Goal: Find specific page/section: Find specific page/section

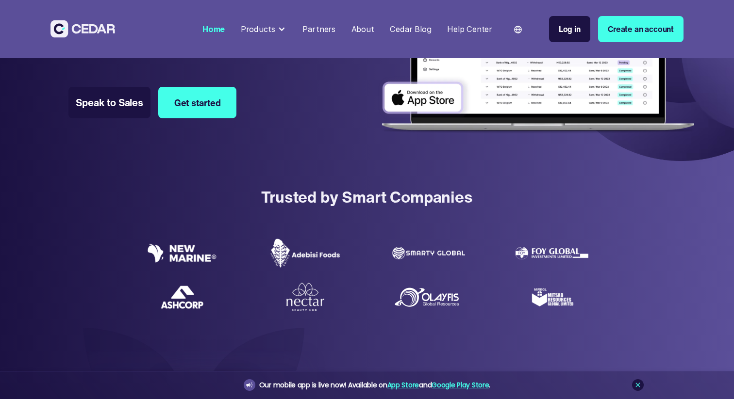
scroll to position [154, 0]
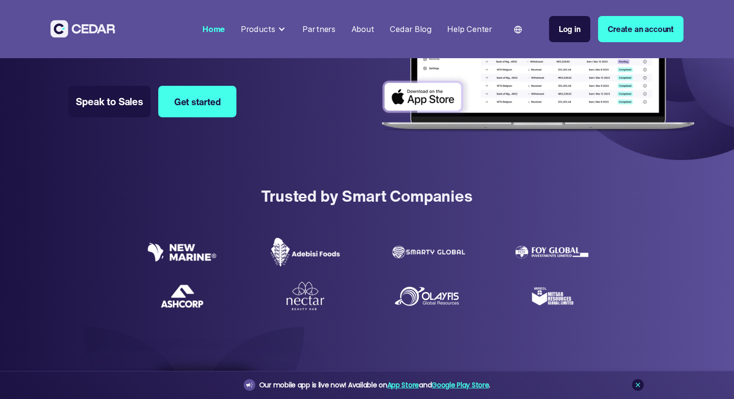
click at [281, 29] on div "Products" at bounding box center [264, 29] width 54 height 20
click at [285, 26] on div at bounding box center [282, 29] width 8 height 8
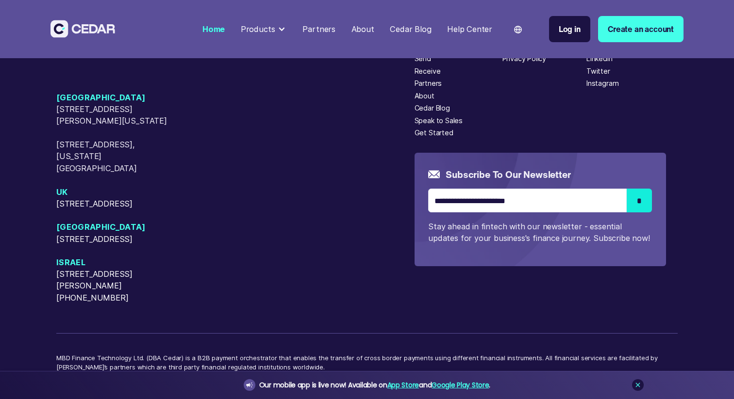
scroll to position [4180, 0]
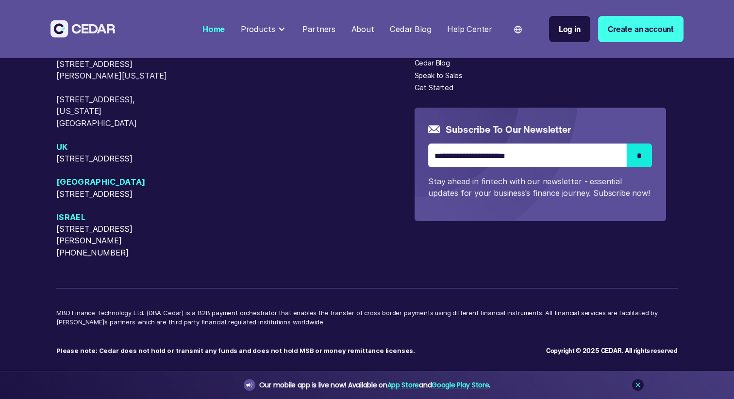
click at [283, 27] on div at bounding box center [282, 29] width 8 height 8
click at [275, 30] on div "Products" at bounding box center [258, 29] width 34 height 12
click at [275, 29] on div "Products" at bounding box center [258, 29] width 34 height 12
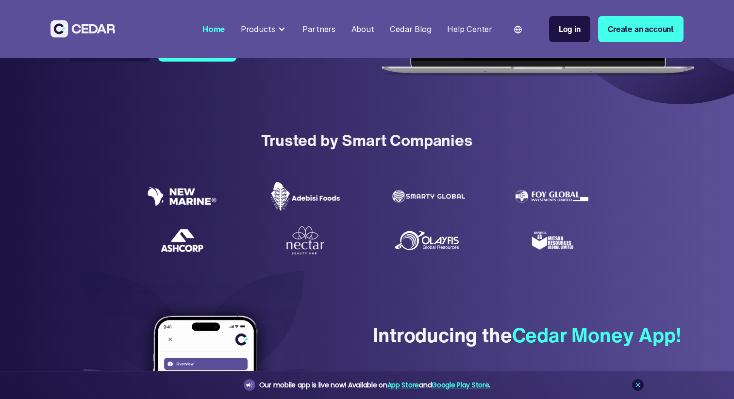
scroll to position [0, 0]
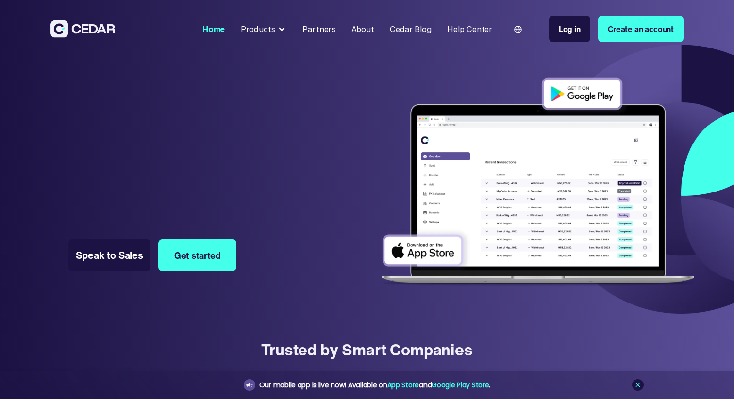
click at [280, 33] on div "Products" at bounding box center [264, 29] width 54 height 20
click at [283, 28] on div at bounding box center [282, 29] width 8 height 8
click at [315, 33] on div "Partners" at bounding box center [318, 29] width 33 height 12
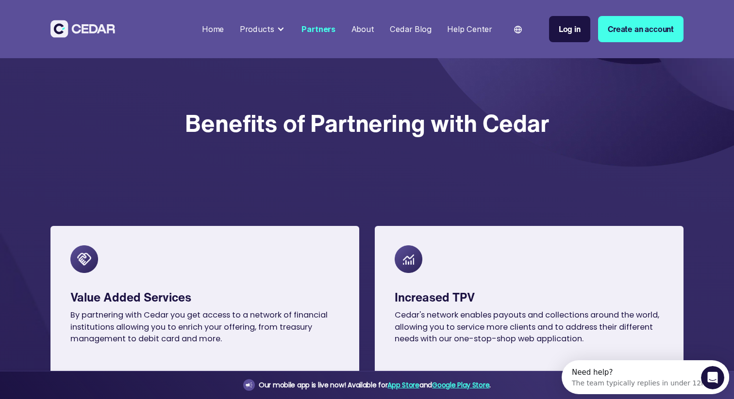
click at [269, 30] on div "Products" at bounding box center [257, 29] width 34 height 12
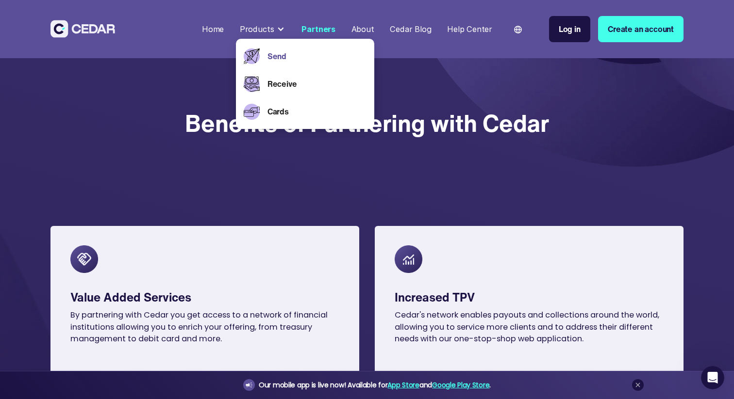
click at [282, 60] on link "Send" at bounding box center [316, 56] width 99 height 12
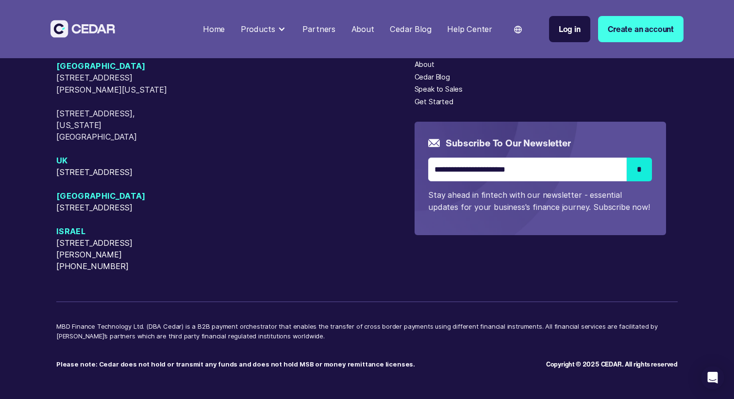
scroll to position [3053, 0]
